Goal: Task Accomplishment & Management: Manage account settings

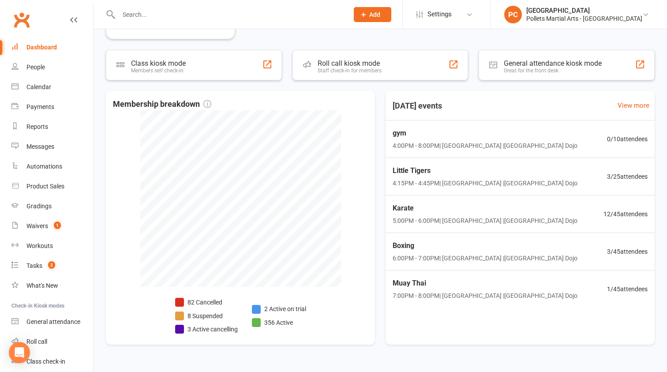
scroll to position [424, 0]
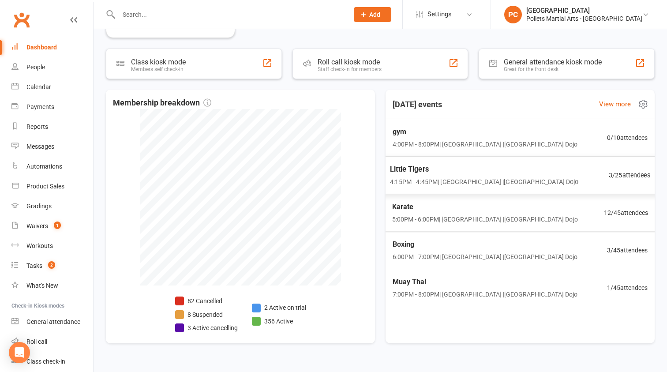
click at [515, 178] on span "4:15PM - 4:45PM | [GEOGRAPHIC_DATA] | [GEOGRAPHIC_DATA]" at bounding box center [484, 182] width 188 height 10
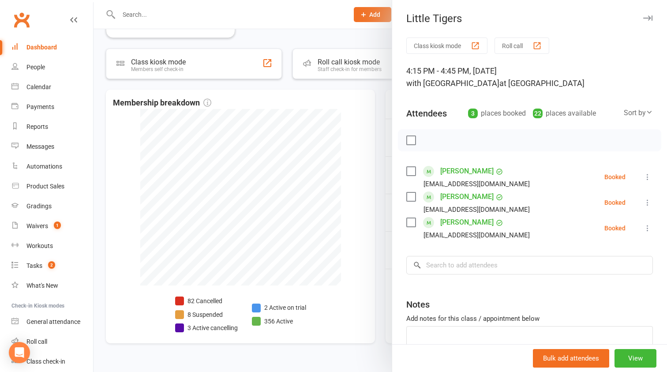
click at [383, 188] on div at bounding box center [381, 186] width 574 height 372
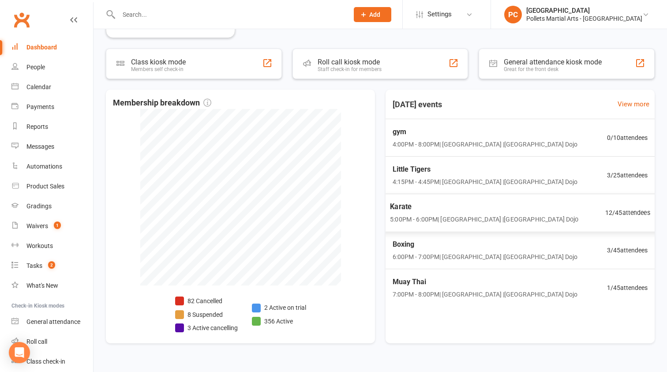
click at [445, 215] on span "5:00PM - 6:00PM | [GEOGRAPHIC_DATA] | [GEOGRAPHIC_DATA]" at bounding box center [484, 220] width 188 height 10
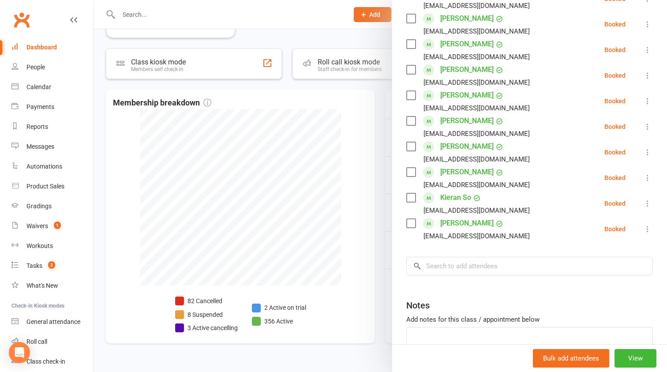
scroll to position [236, 0]
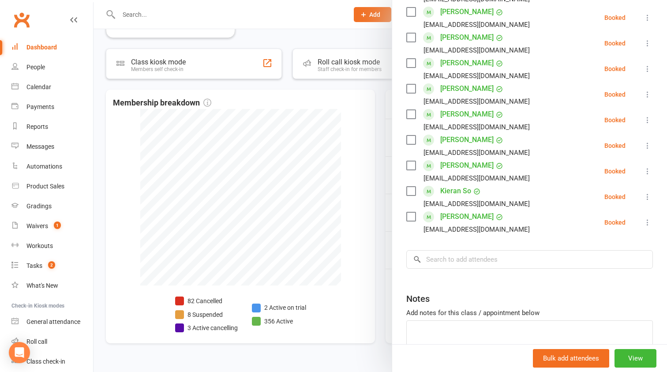
click at [380, 214] on div at bounding box center [381, 186] width 574 height 372
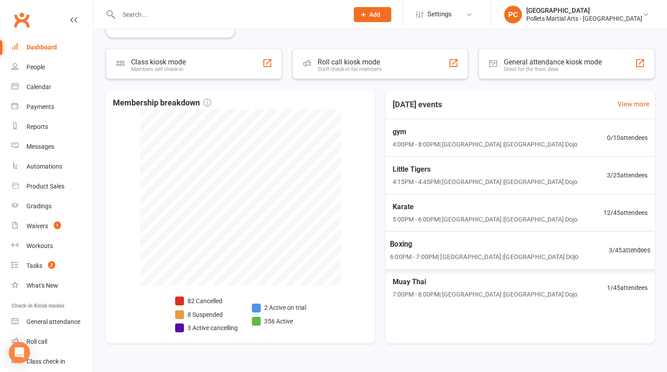
click at [470, 244] on span "Boxing" at bounding box center [484, 244] width 188 height 11
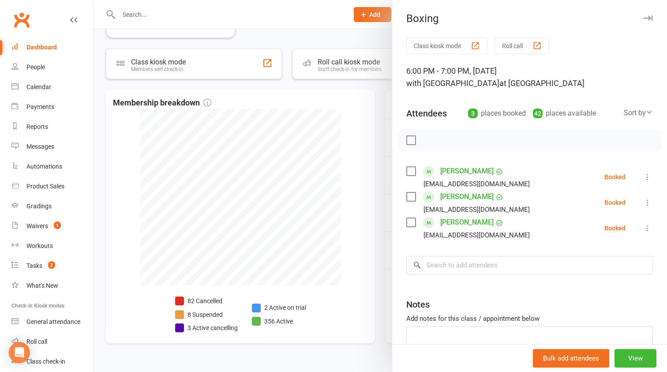
click at [377, 253] on div at bounding box center [381, 186] width 574 height 372
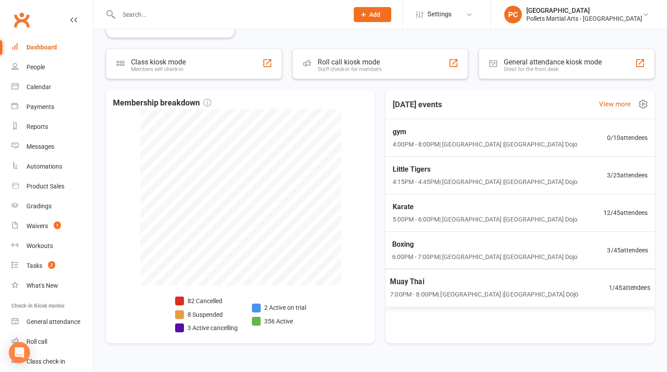
click at [456, 287] on span "Muay Thai" at bounding box center [484, 281] width 188 height 11
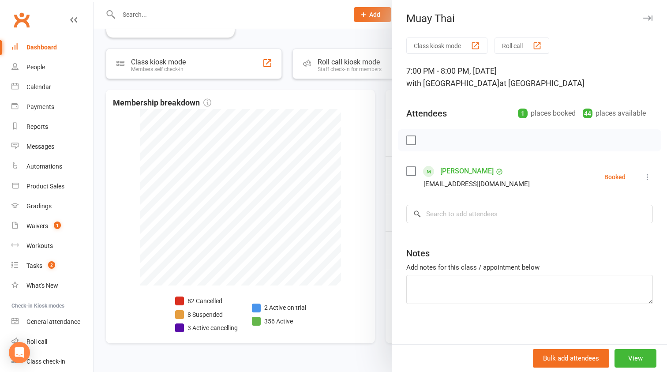
click at [389, 242] on div at bounding box center [381, 186] width 574 height 372
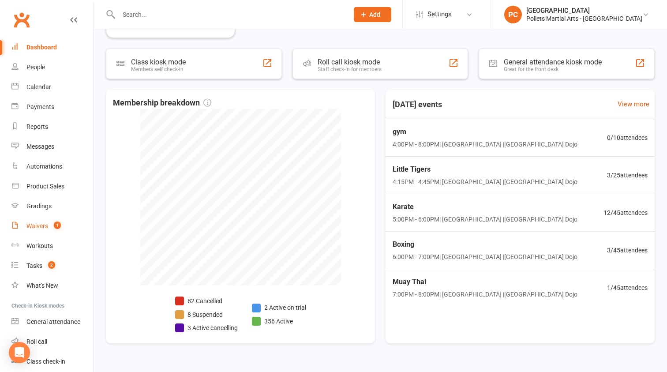
click at [44, 227] on div "Waivers" at bounding box center [37, 225] width 22 height 7
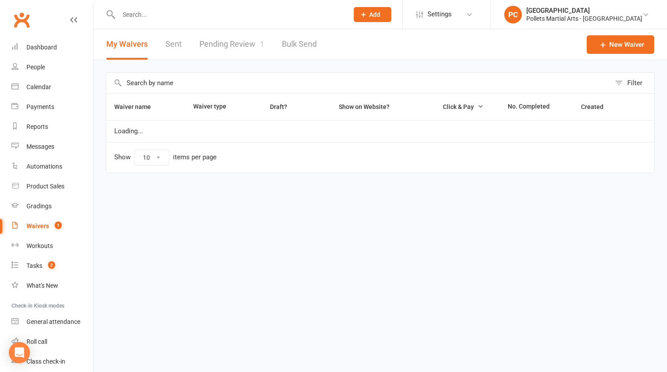
click at [235, 44] on link "Pending Review 1" at bounding box center [232, 44] width 65 height 30
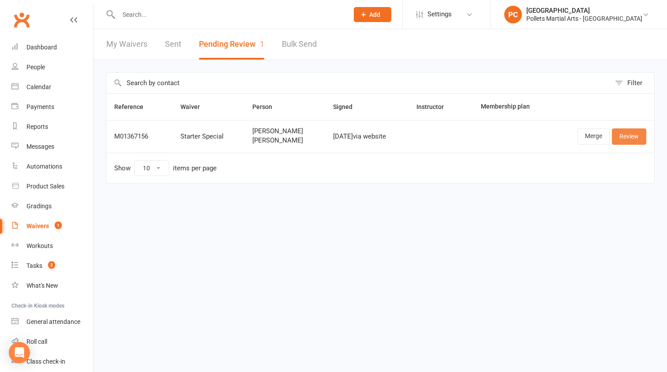
click at [629, 138] on link "Review" at bounding box center [629, 136] width 34 height 16
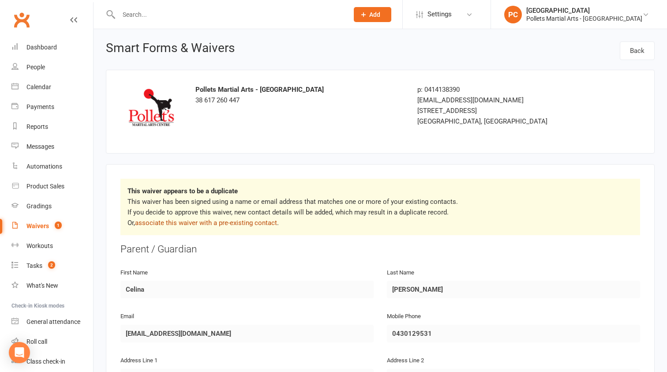
click at [224, 220] on link "associate this waiver with a pre-existing contact" at bounding box center [206, 223] width 142 height 8
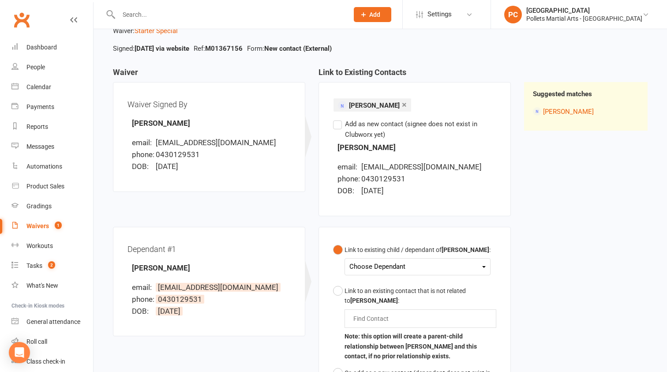
scroll to position [66, 0]
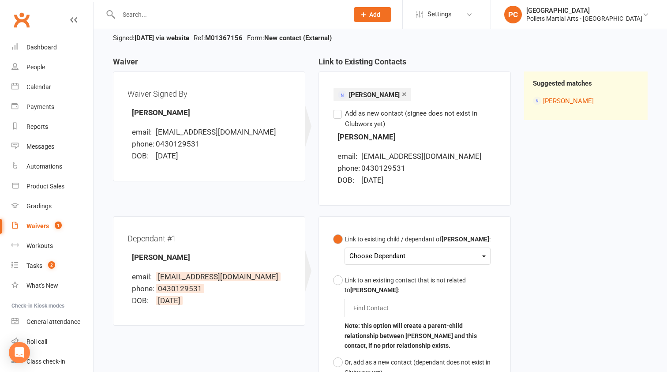
click at [391, 256] on div "Choose Dependant" at bounding box center [418, 256] width 136 height 12
click at [403, 277] on link "[PERSON_NAME]" at bounding box center [393, 276] width 87 height 19
click at [514, 274] on div "Link to existing child / dependant of [PERSON_NAME] : [PERSON_NAME] [PERSON_NAM…" at bounding box center [415, 355] width 206 height 279
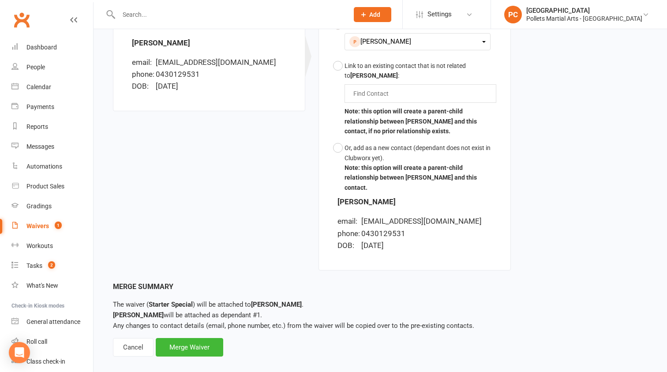
scroll to position [282, 0]
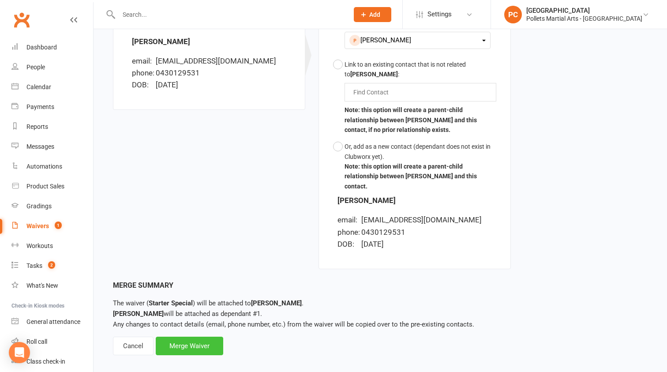
click at [206, 339] on div "Merge Waiver" at bounding box center [190, 346] width 68 height 19
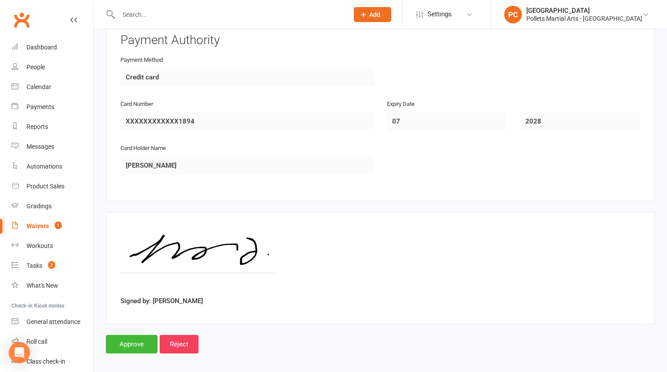
scroll to position [1173, 0]
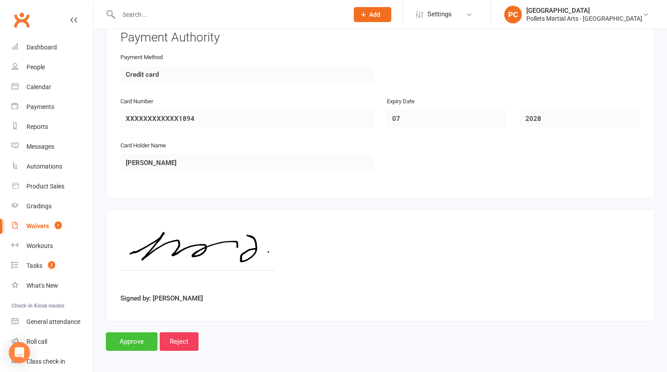
click at [131, 336] on input "Approve" at bounding box center [132, 341] width 52 height 19
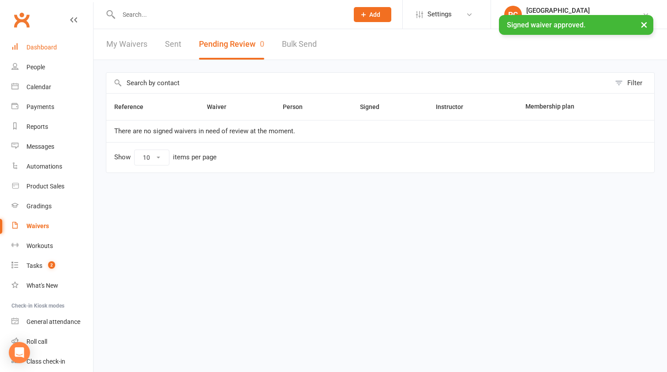
click at [49, 45] on div "Dashboard" at bounding box center [41, 47] width 30 height 7
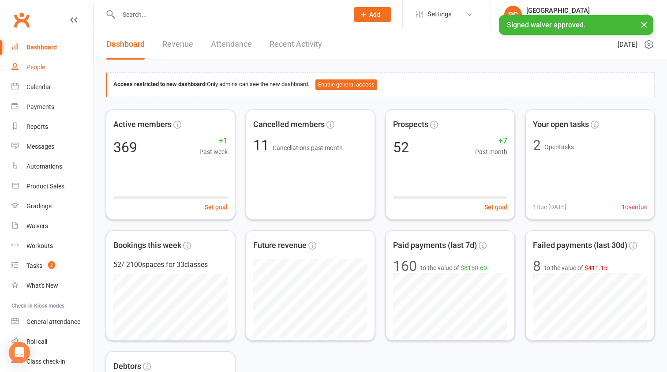
click at [51, 69] on link "People" at bounding box center [52, 67] width 82 height 20
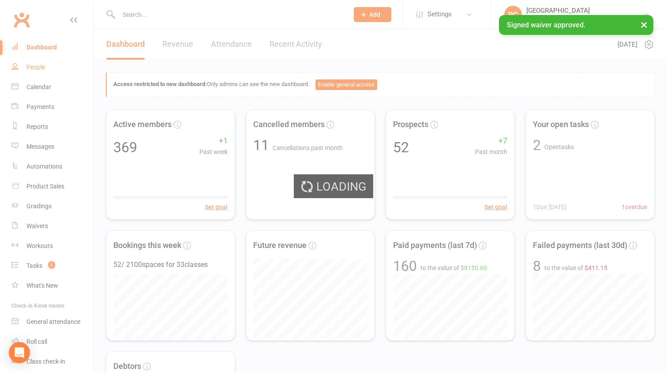
select select "100"
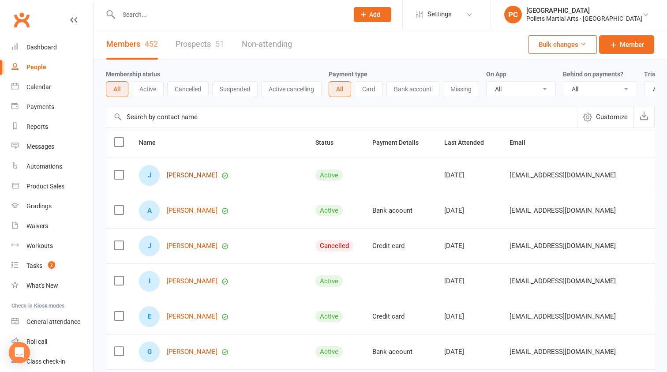
click at [193, 176] on link "[PERSON_NAME]" at bounding box center [192, 176] width 51 height 8
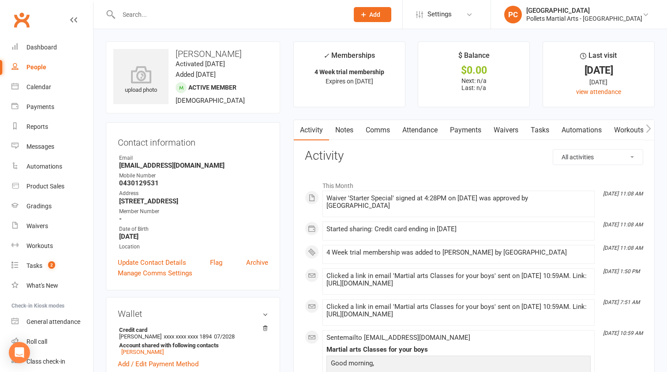
click at [645, 127] on button "button" at bounding box center [649, 130] width 11 height 20
click at [624, 132] on link "Mobile App" at bounding box center [625, 130] width 48 height 20
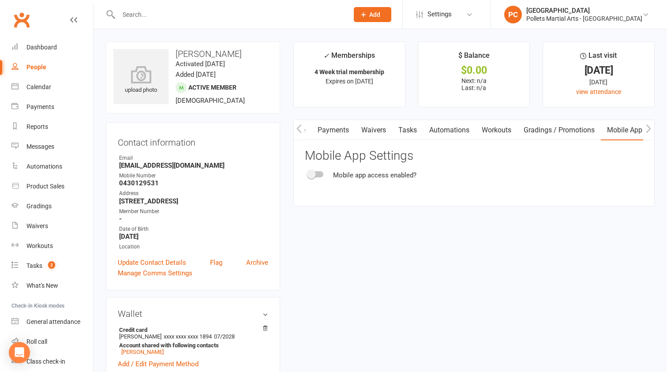
click at [316, 177] on div "Mobile app access enabled?" at bounding box center [474, 175] width 339 height 11
click at [316, 174] on div at bounding box center [316, 174] width 15 height 6
click at [309, 173] on input "checkbox" at bounding box center [309, 173] width 0 height 0
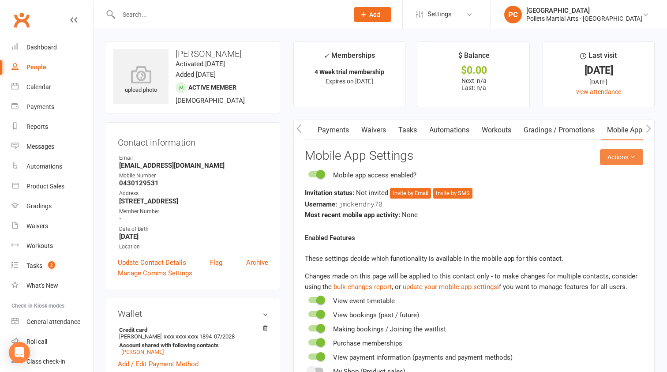
click at [632, 159] on icon at bounding box center [633, 157] width 6 height 6
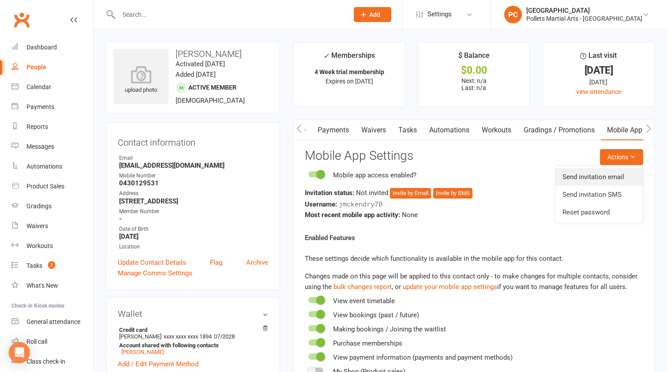
click at [625, 179] on link "Send invitation email" at bounding box center [599, 177] width 87 height 18
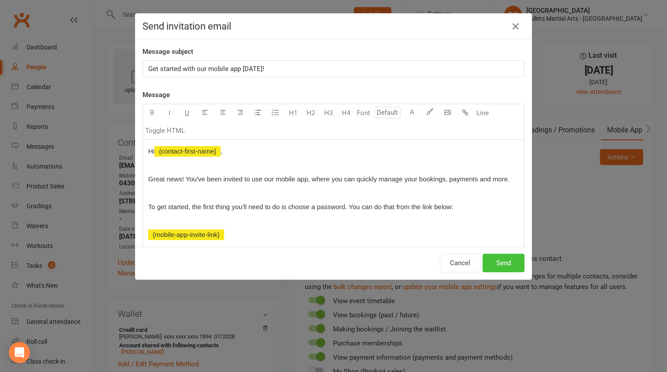
click at [508, 263] on button "Send" at bounding box center [504, 263] width 42 height 19
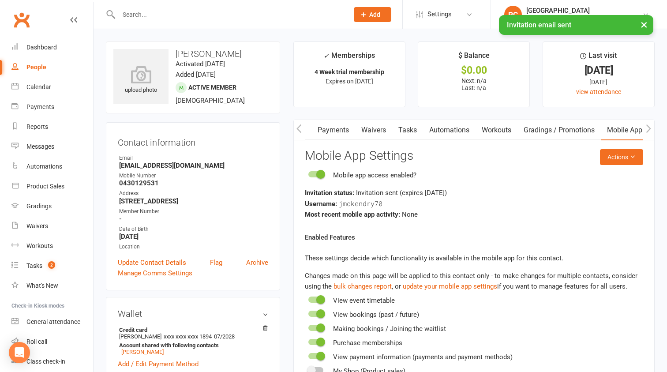
click at [443, 132] on link "Automations" at bounding box center [449, 130] width 53 height 20
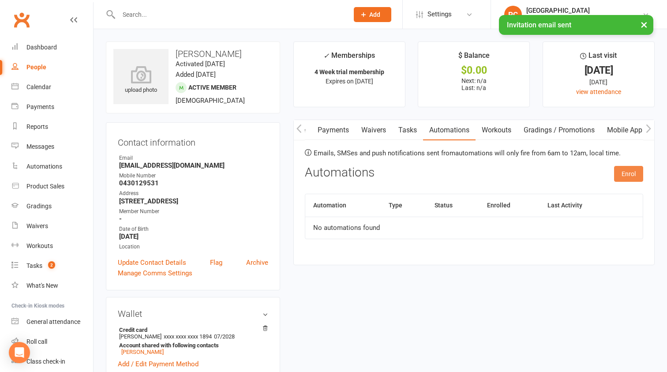
click at [636, 176] on button "Enrol" at bounding box center [628, 174] width 29 height 16
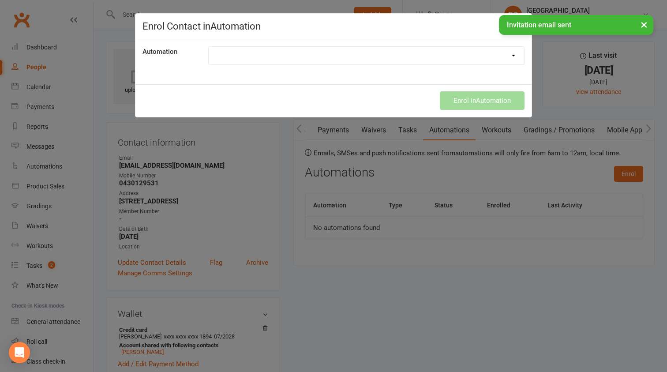
click at [432, 57] on select "4 week trial - email sequence test of automated email after trial" at bounding box center [367, 56] width 316 height 18
click at [209, 47] on select "4 week trial - email sequence test of automated email after trial" at bounding box center [367, 56] width 316 height 18
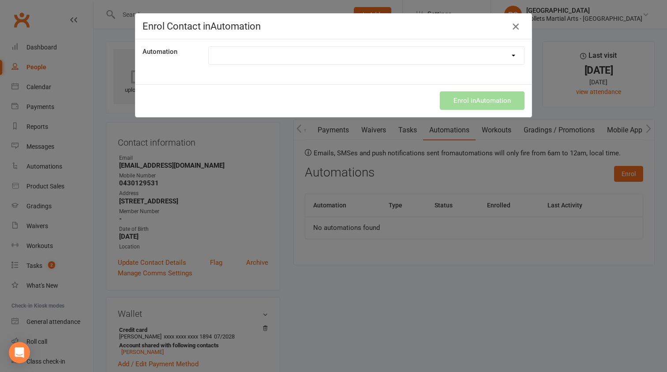
click at [515, 23] on icon "button" at bounding box center [516, 26] width 11 height 11
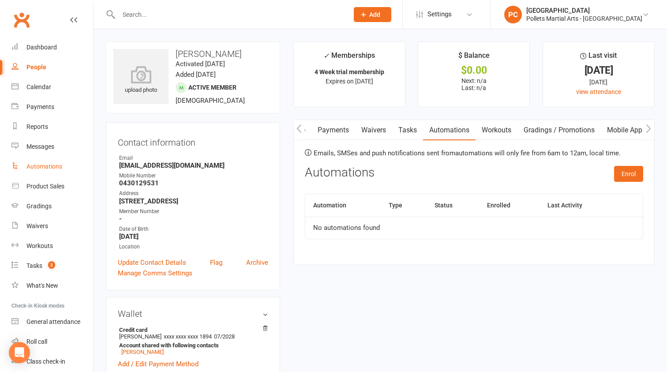
click at [50, 167] on div "Automations" at bounding box center [44, 166] width 36 height 7
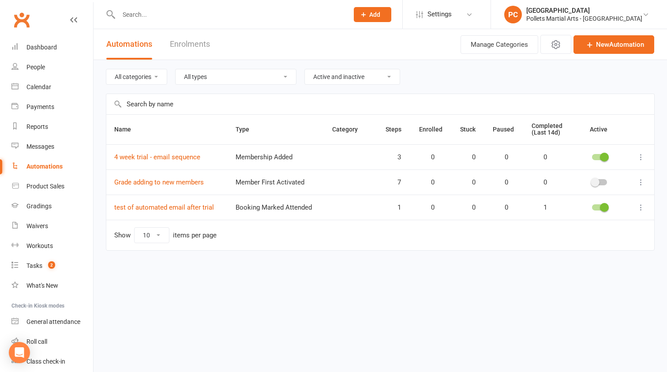
click at [598, 155] on div at bounding box center [599, 157] width 15 height 6
click at [592, 156] on input "checkbox" at bounding box center [592, 156] width 0 height 0
click at [598, 206] on div at bounding box center [599, 207] width 15 height 6
click at [592, 206] on input "checkbox" at bounding box center [592, 206] width 0 height 0
